Goal: Find specific page/section: Find specific page/section

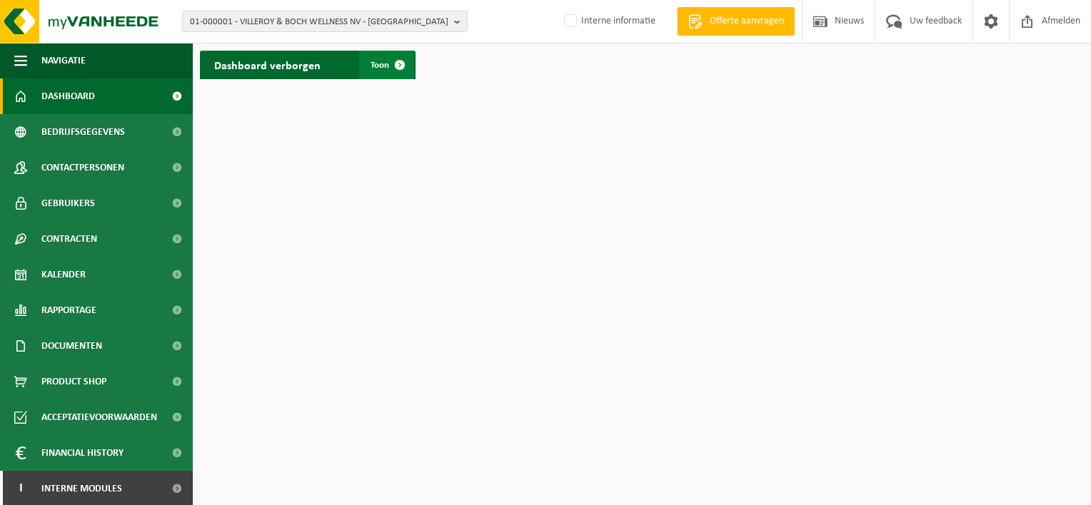
click at [378, 68] on span "Toon" at bounding box center [379, 65] width 19 height 9
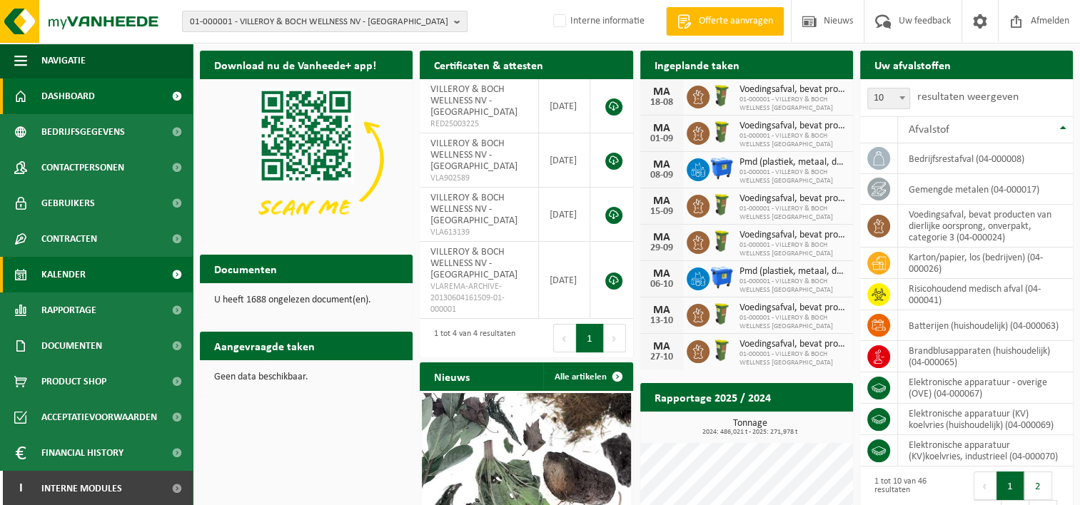
click at [76, 275] on span "Kalender" at bounding box center [63, 275] width 44 height 36
